Goal: Task Accomplishment & Management: Use online tool/utility

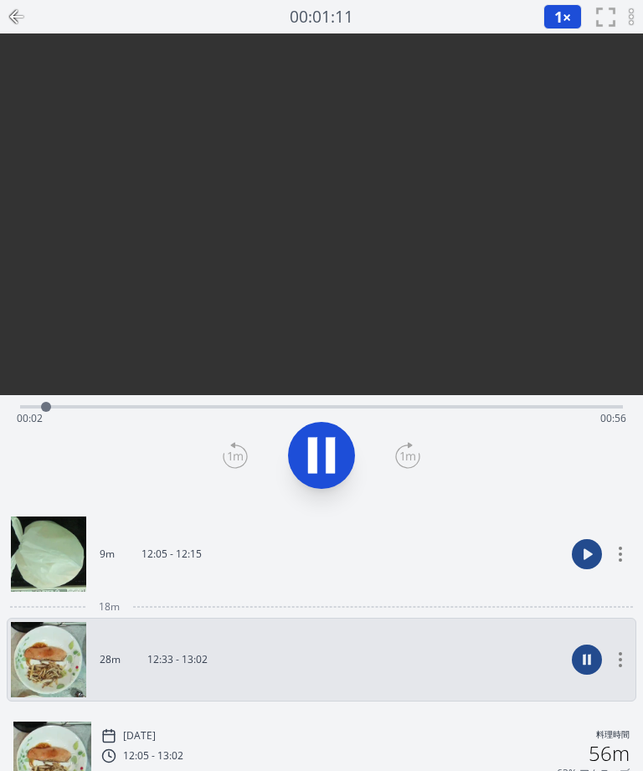
click at [333, 456] on icon at bounding box center [330, 456] width 9 height 36
click at [43, 398] on div at bounding box center [45, 406] width 25 height 25
click at [620, 555] on circle at bounding box center [620, 554] width 3 height 3
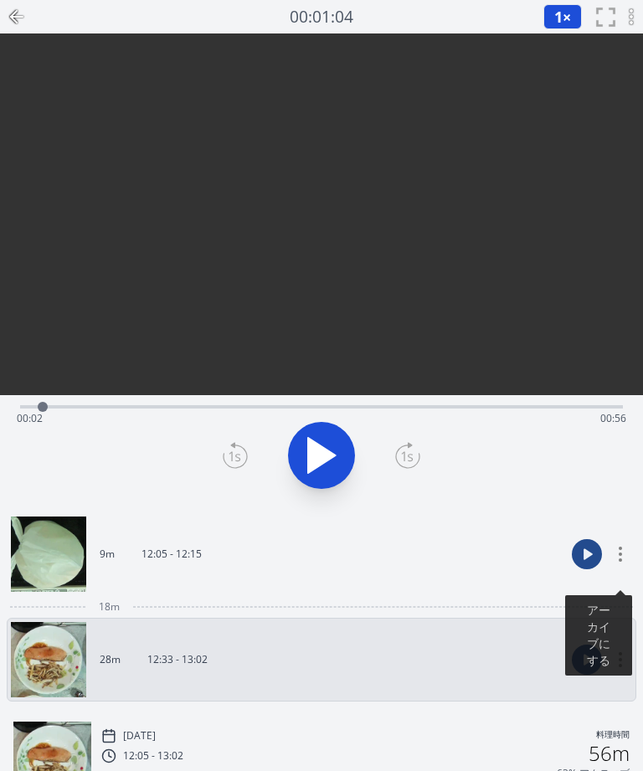
click at [595, 491] on div at bounding box center [321, 455] width 623 height 80
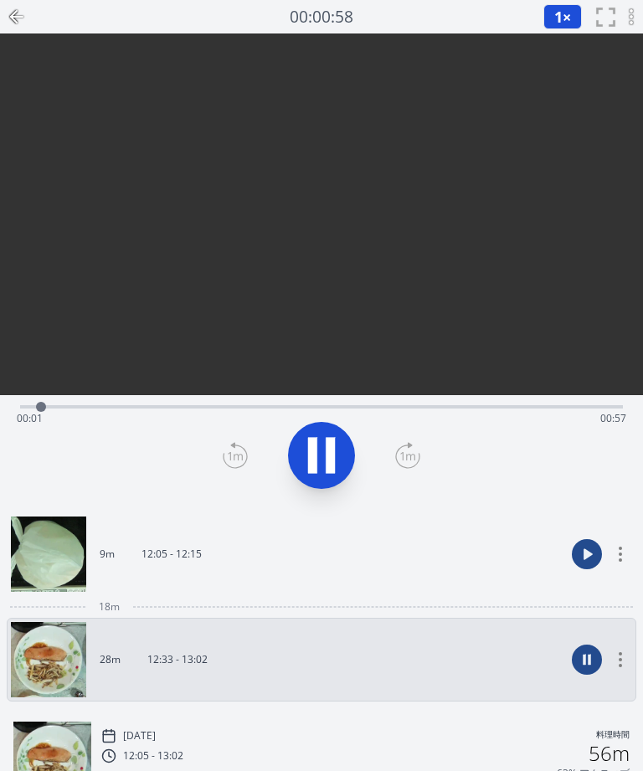
click at [327, 453] on icon at bounding box center [330, 456] width 9 height 36
click at [352, 662] on link "28m 12:33 - 13:02" at bounding box center [288, 659] width 554 height 75
click at [618, 656] on icon at bounding box center [620, 659] width 10 height 15
click at [473, 672] on link "28m 12:33 - 13:02" at bounding box center [288, 659] width 554 height 75
click at [333, 656] on link "28m 12:33 - 13:02" at bounding box center [288, 659] width 554 height 75
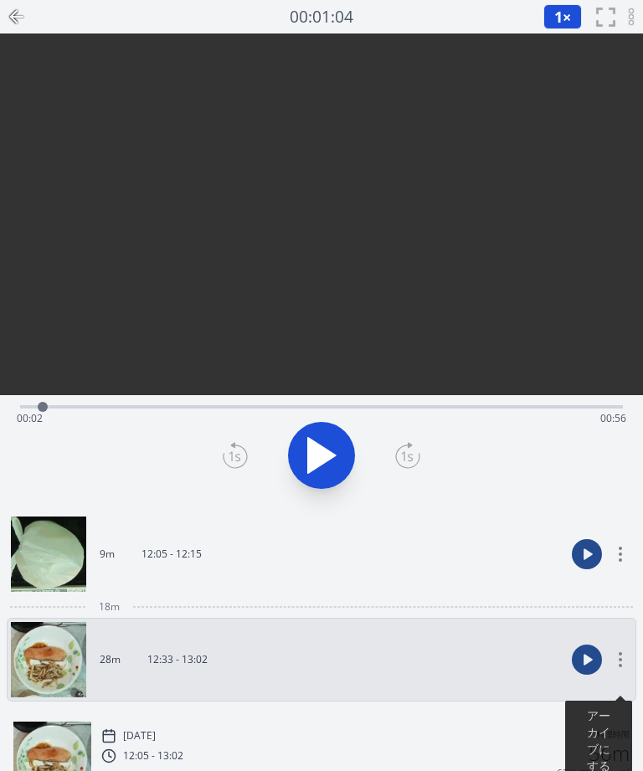
click at [288, 731] on div "[DATE] 料理時間" at bounding box center [365, 735] width 528 height 15
click at [337, 462] on icon at bounding box center [321, 455] width 47 height 47
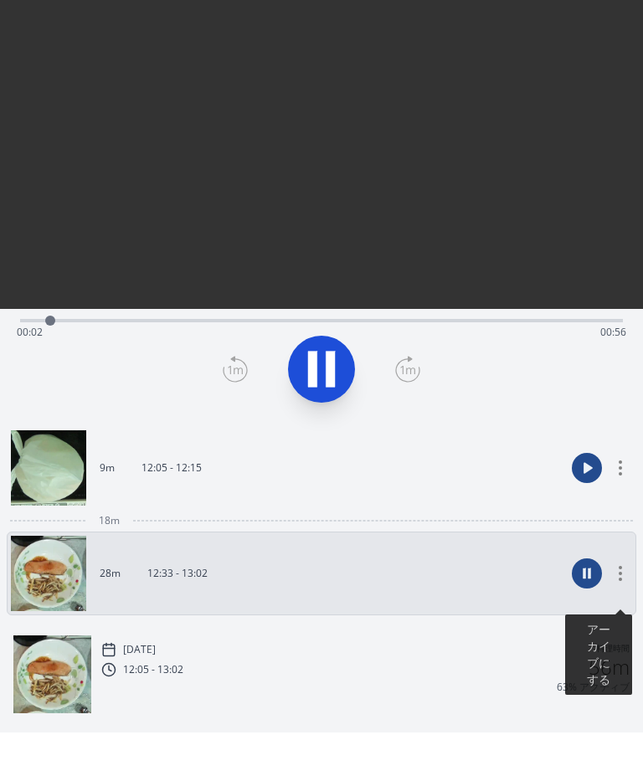
scroll to position [47, 0]
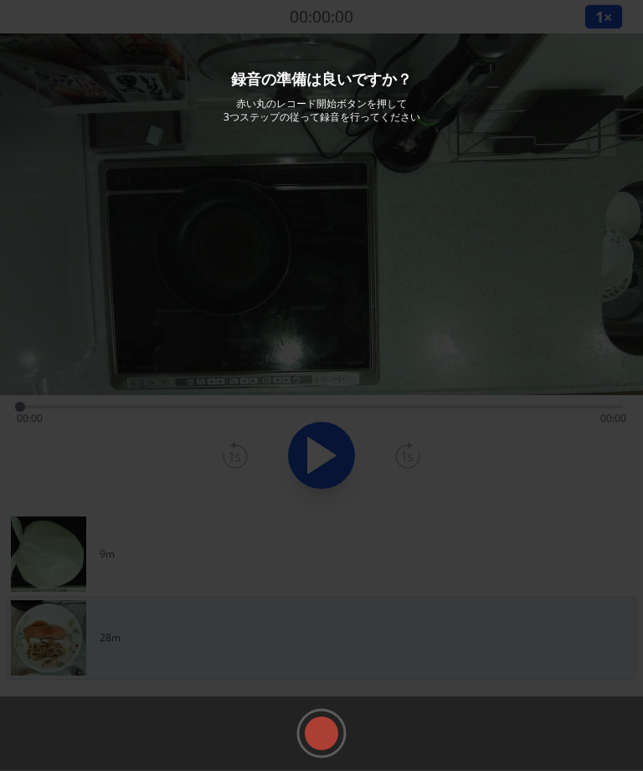
click at [325, 746] on rect at bounding box center [321, 733] width 25 height 25
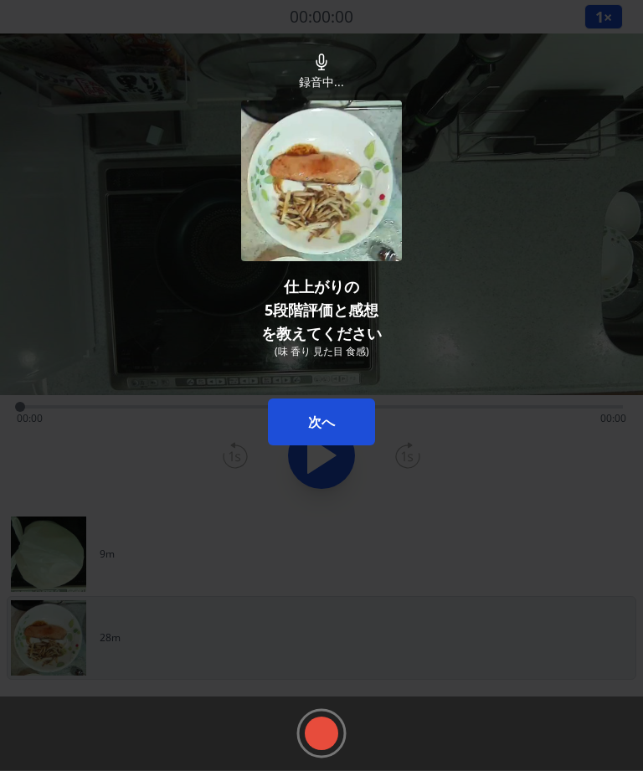
scroll to position [54, 0]
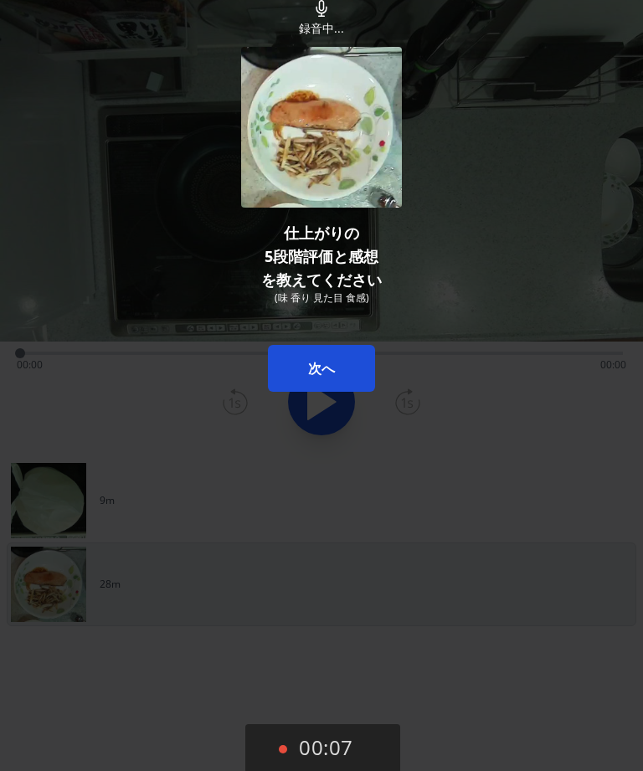
click at [358, 754] on button "00:07" at bounding box center [322, 748] width 155 height 49
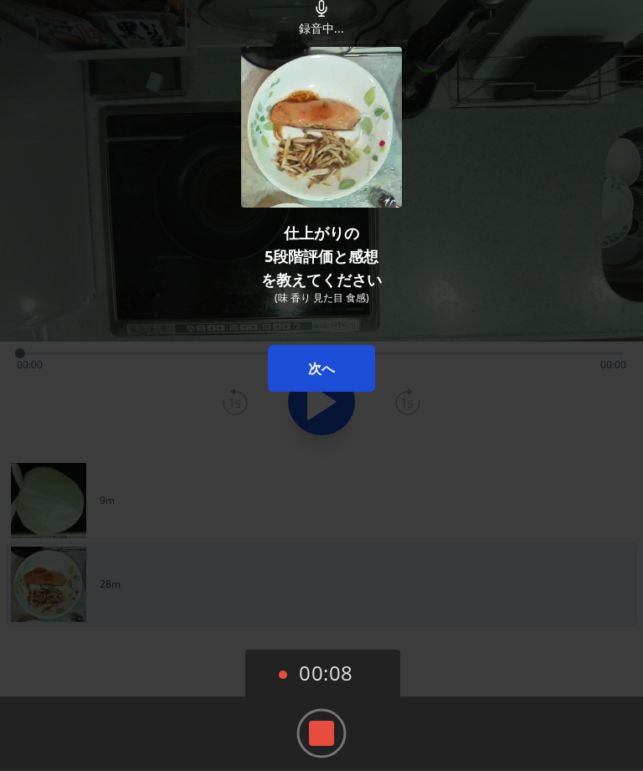
click at [332, 724] on rect at bounding box center [321, 733] width 25 height 25
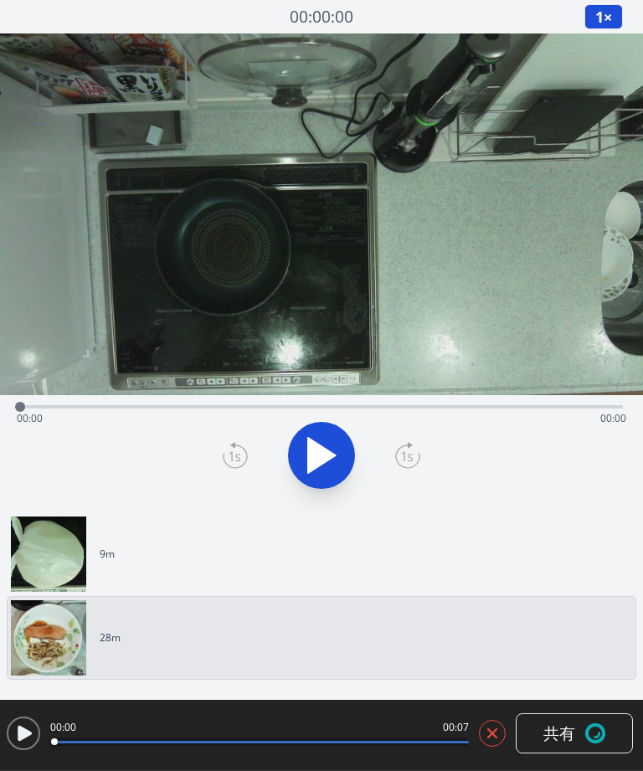
click at [492, 735] on icon at bounding box center [492, 733] width 8 height 8
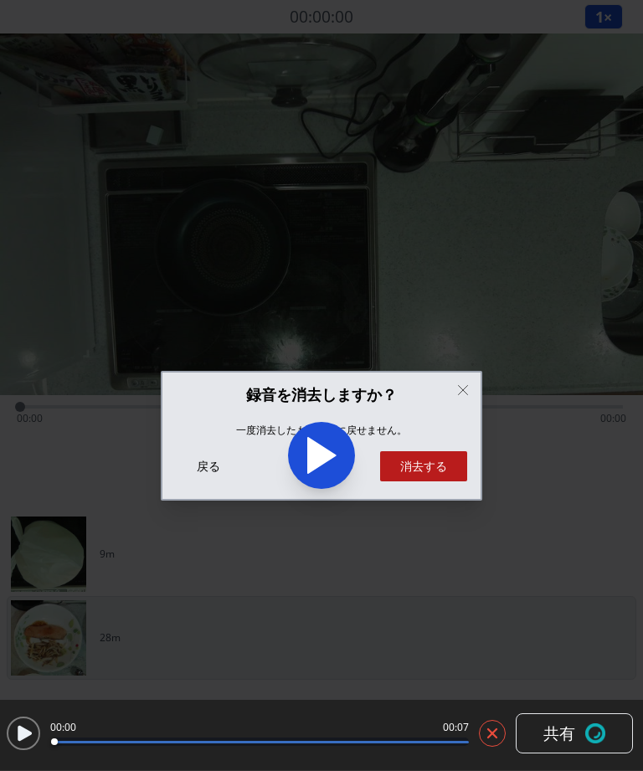
click at [448, 451] on button "消去する" at bounding box center [423, 466] width 87 height 30
